Goal: Task Accomplishment & Management: Manage account settings

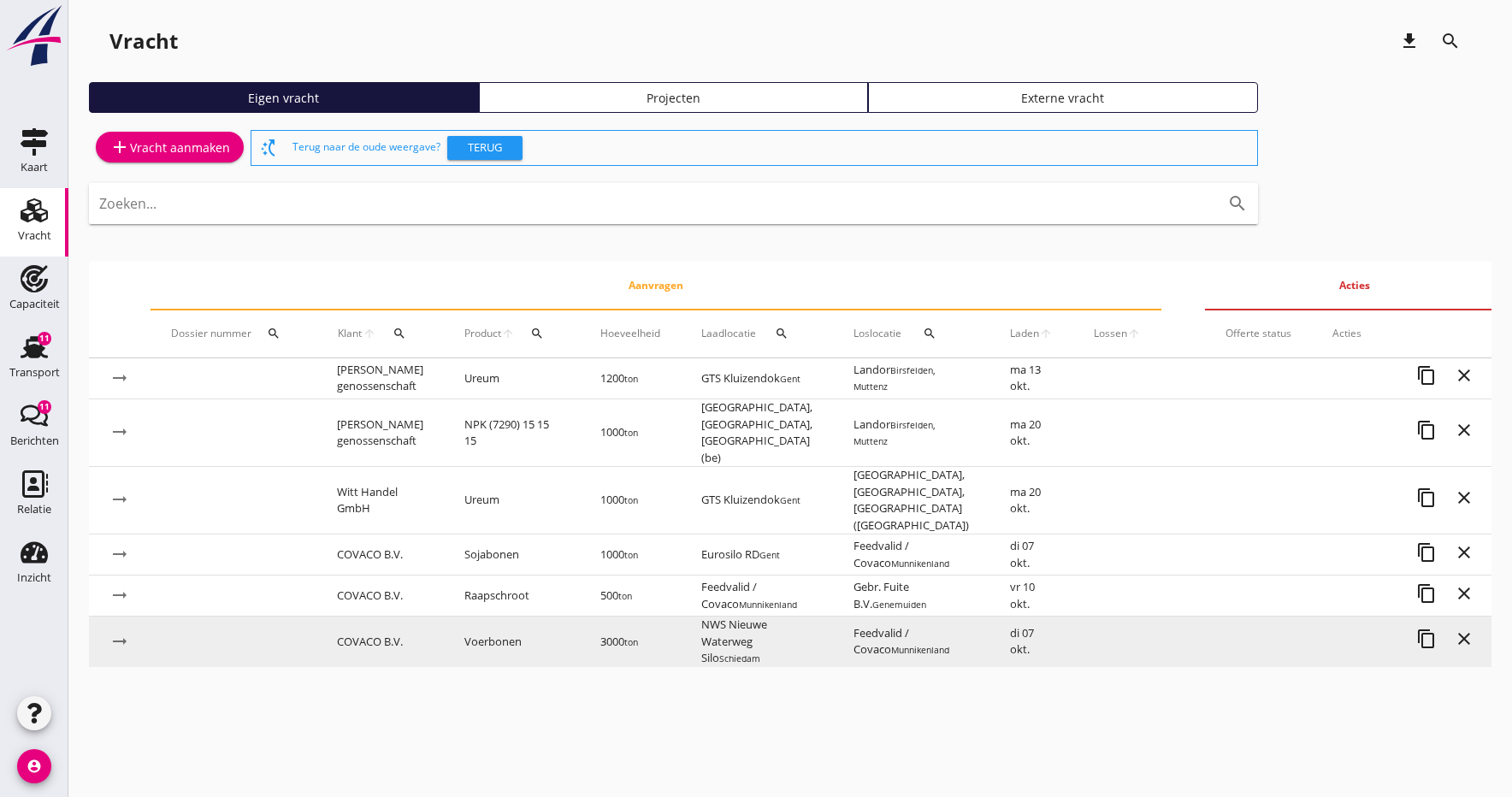
click at [376, 617] on td "COVACO B.V." at bounding box center [381, 642] width 128 height 50
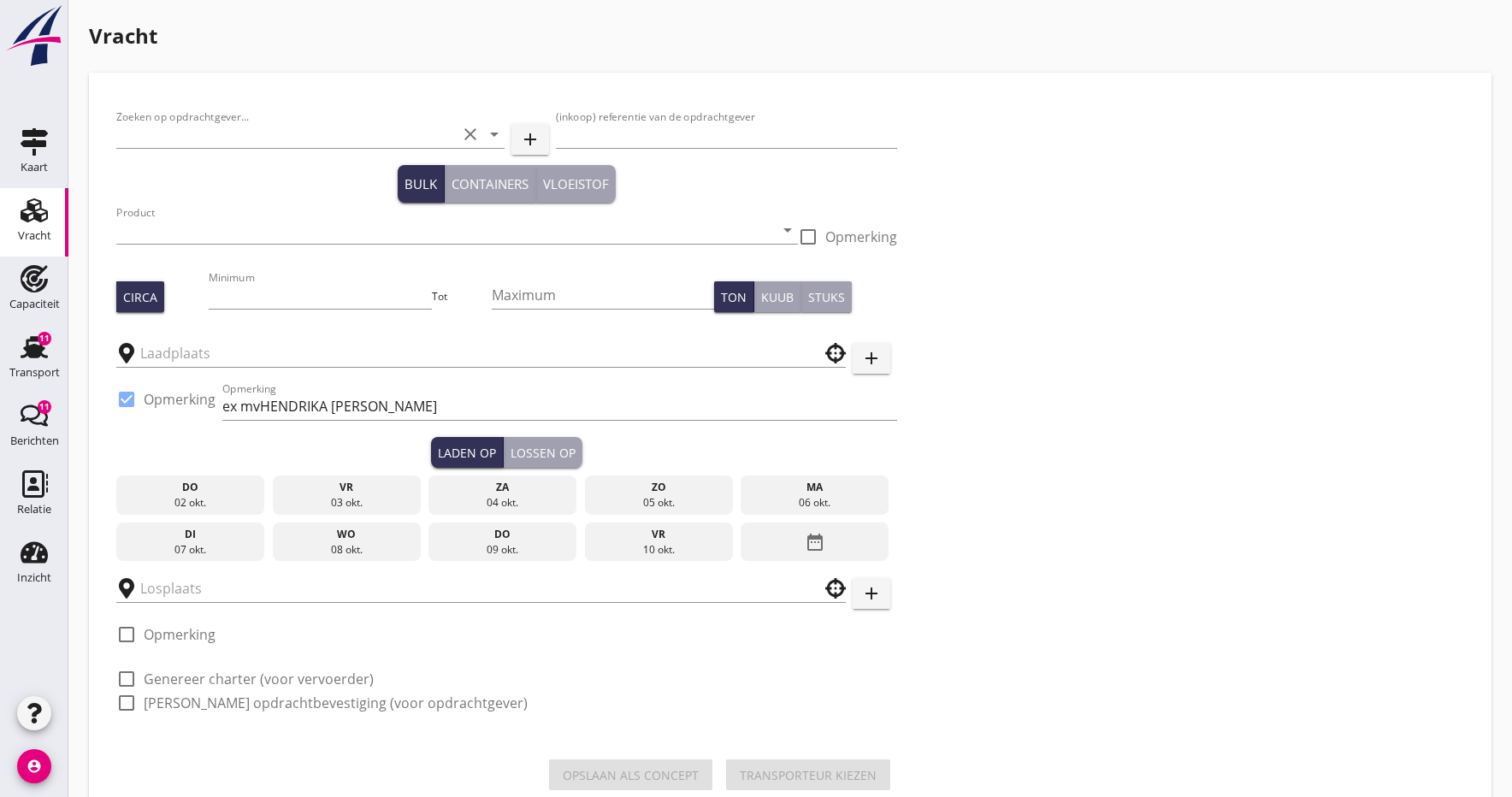
type input "COVACO B.V."
type input "Ctr S9612: Blonk / Covaco: Veldbonen | FOB [GEOGRAPHIC_DATA]"
type input "Voerbonen (1792)"
type input "3000"
checkbox input "true"
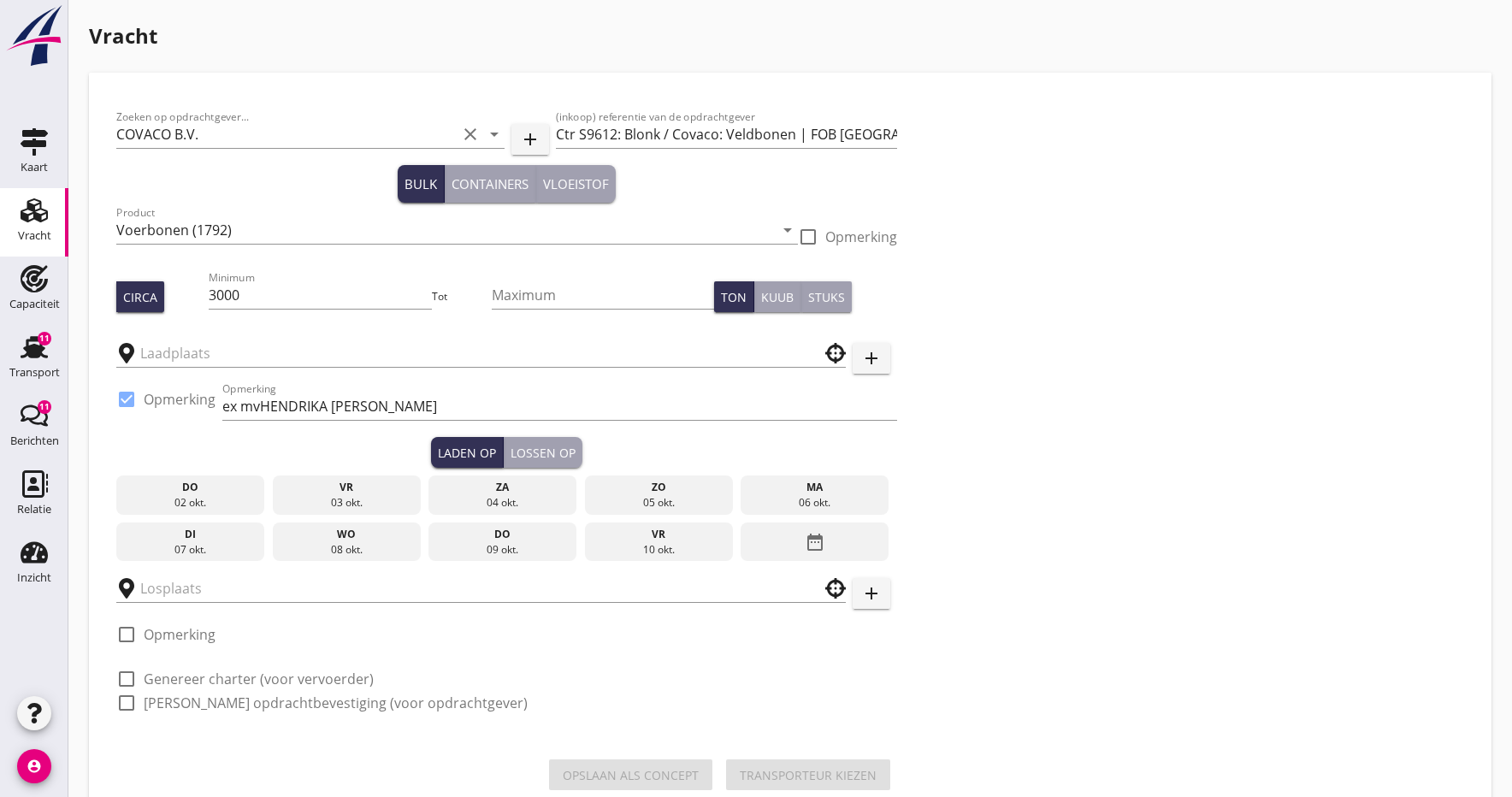
type input "NWS Nieuwe Waterweg Silo"
type input "Feedvalid / Covaco"
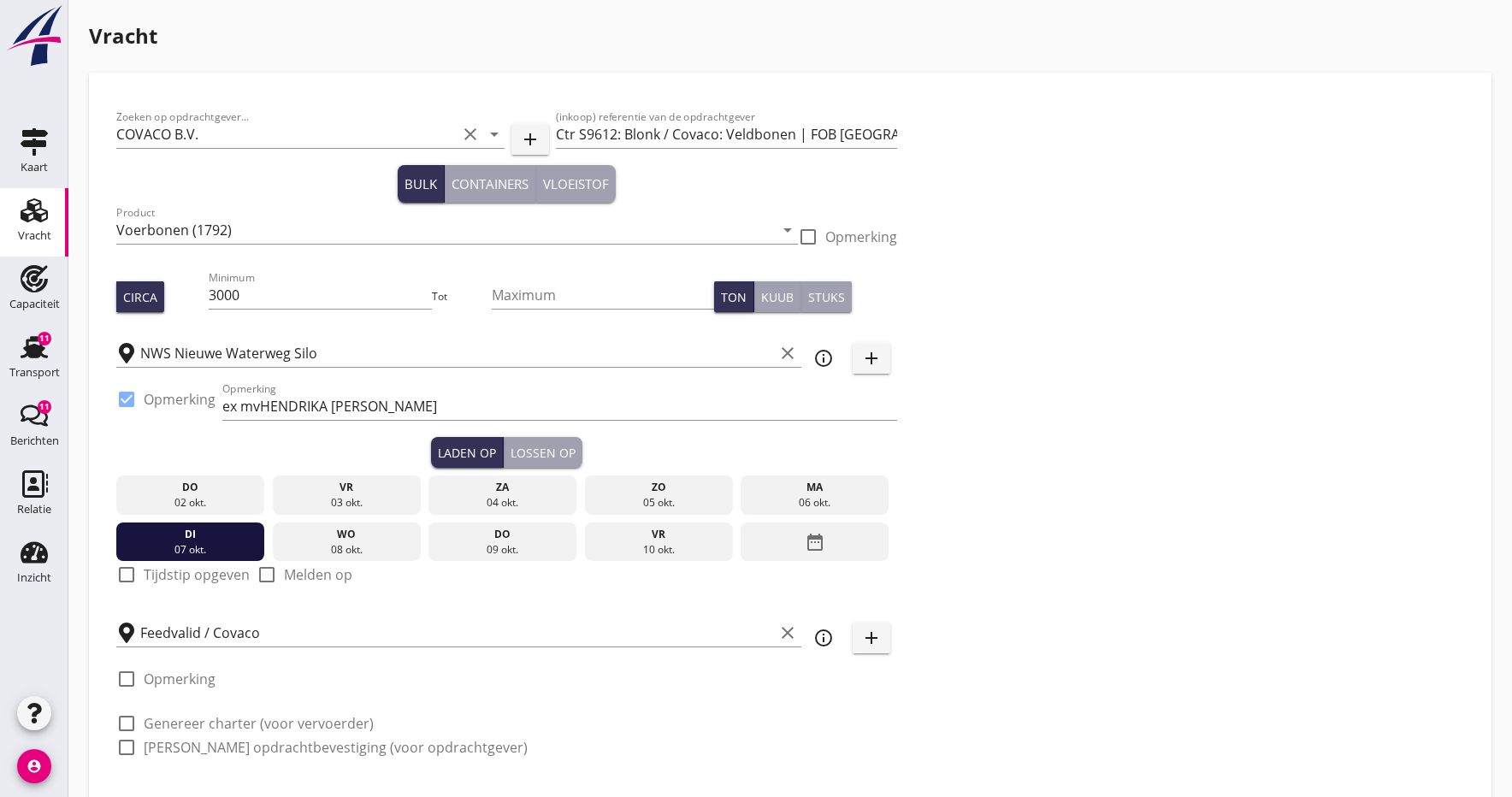
click at [357, 542] on div "08 okt." at bounding box center [346, 550] width 141 height 16
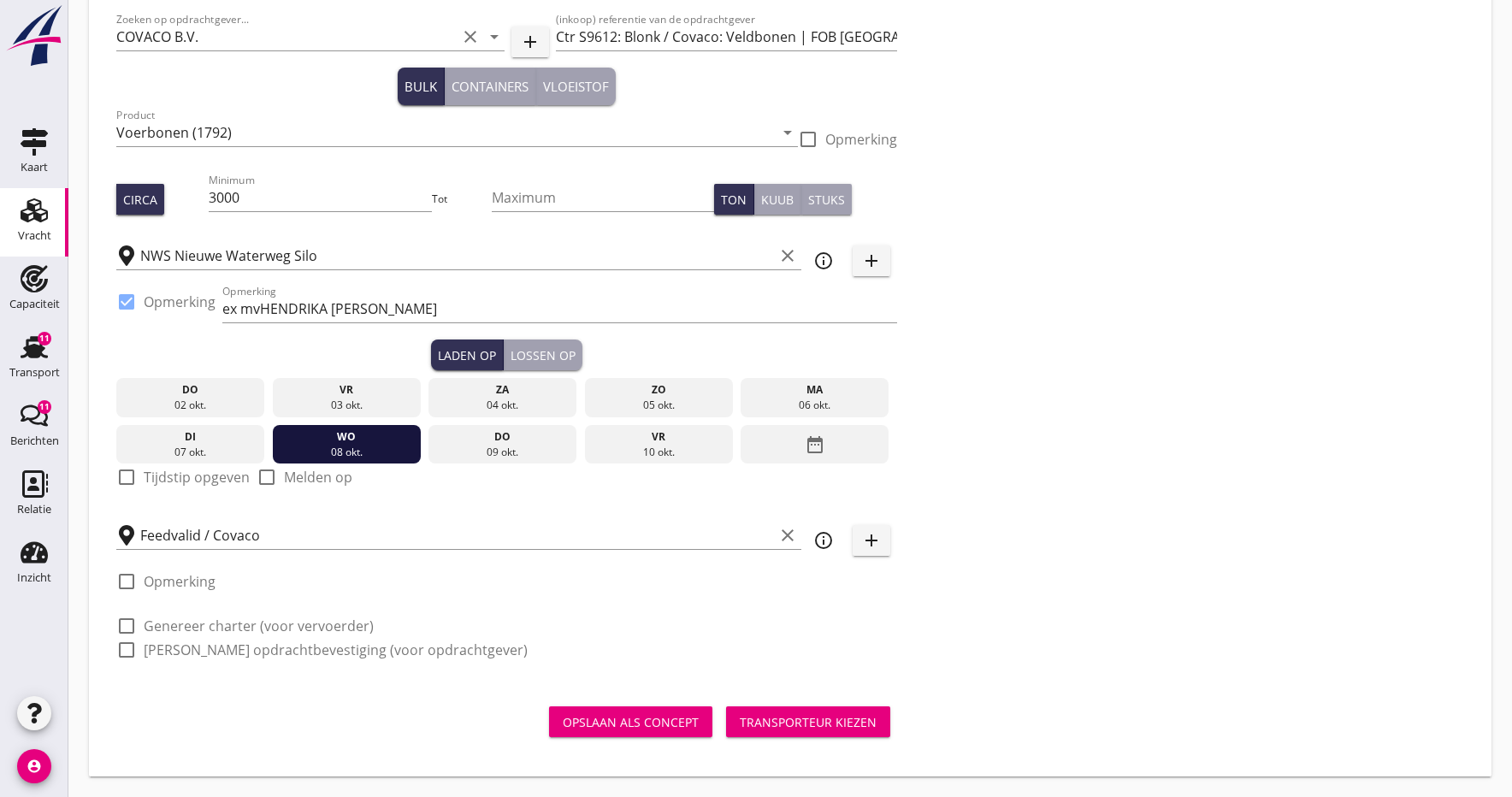
click at [635, 720] on div "Opslaan als concept" at bounding box center [631, 722] width 136 height 18
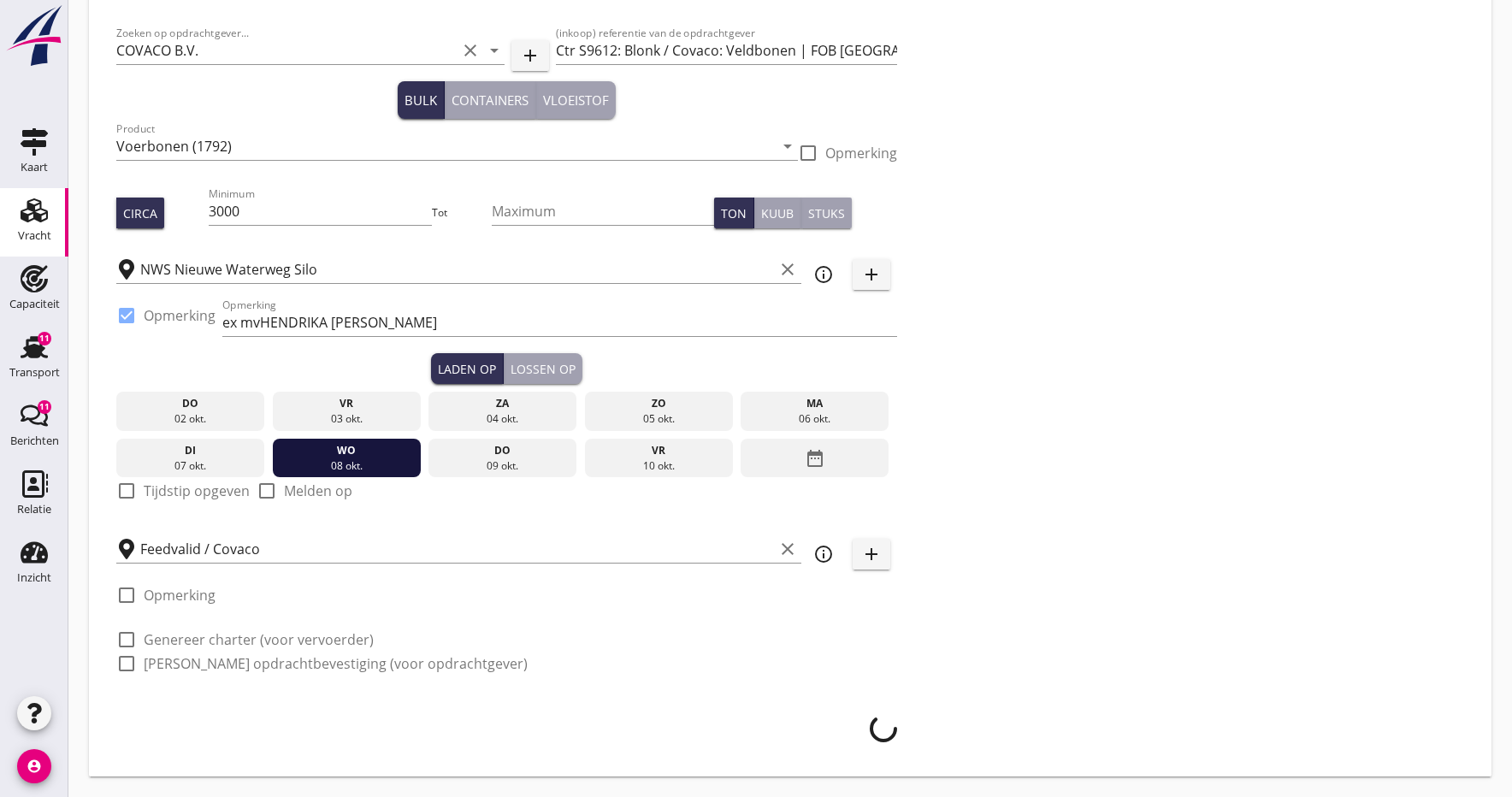
scroll to position [84, 0]
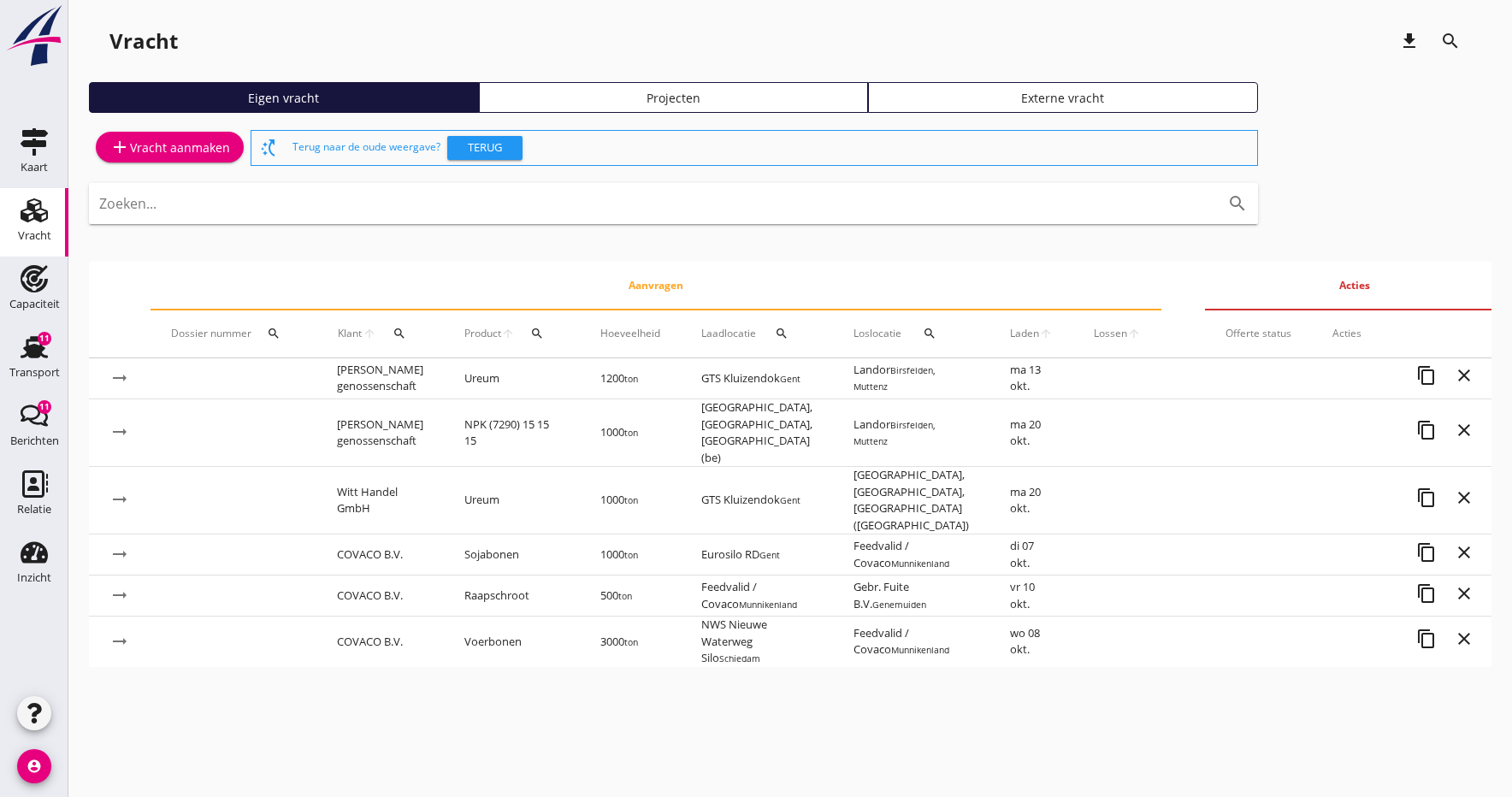
click at [1016, 334] on span "Laden" at bounding box center [1025, 334] width 30 height 16
